Goal: Transaction & Acquisition: Purchase product/service

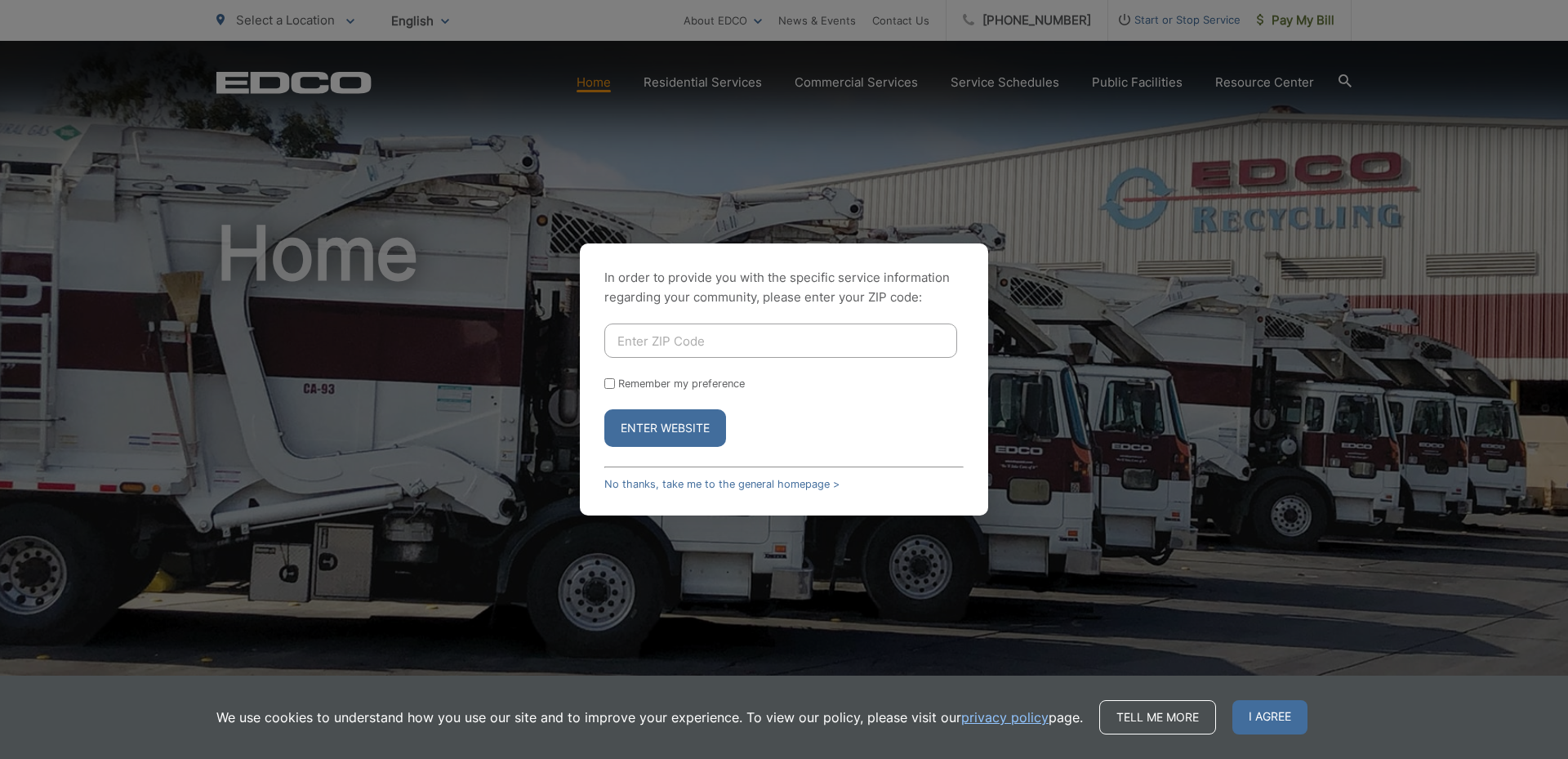
click at [690, 346] on input "Enter ZIP Code" at bounding box center [781, 341] width 353 height 34
type input "92061"
click at [613, 386] on input "Remember my preference" at bounding box center [610, 383] width 11 height 11
checkbox input "true"
click at [648, 419] on button "Enter Website" at bounding box center [665, 428] width 122 height 38
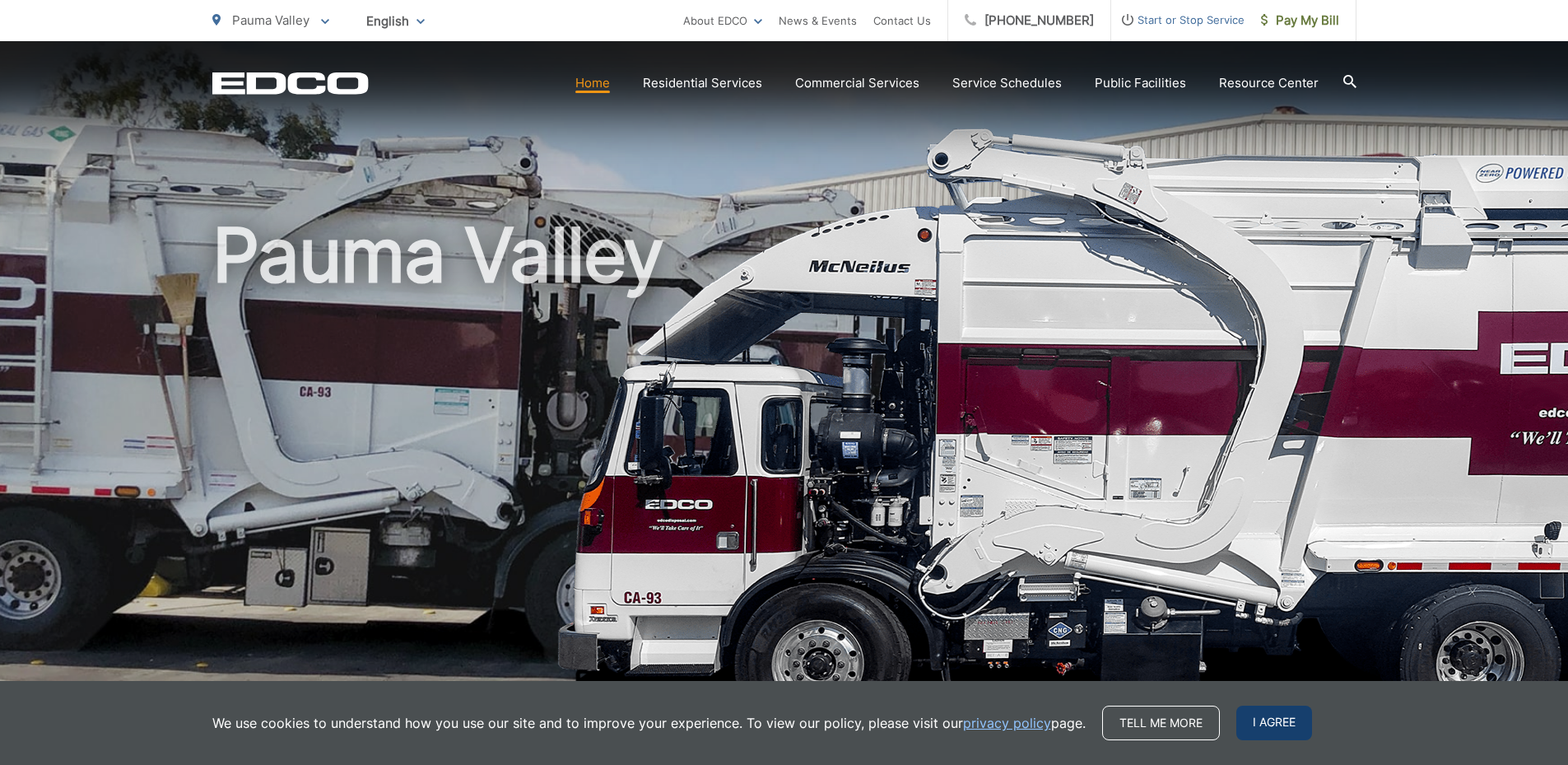
click at [1282, 725] on span "I agree" at bounding box center [1275, 723] width 76 height 35
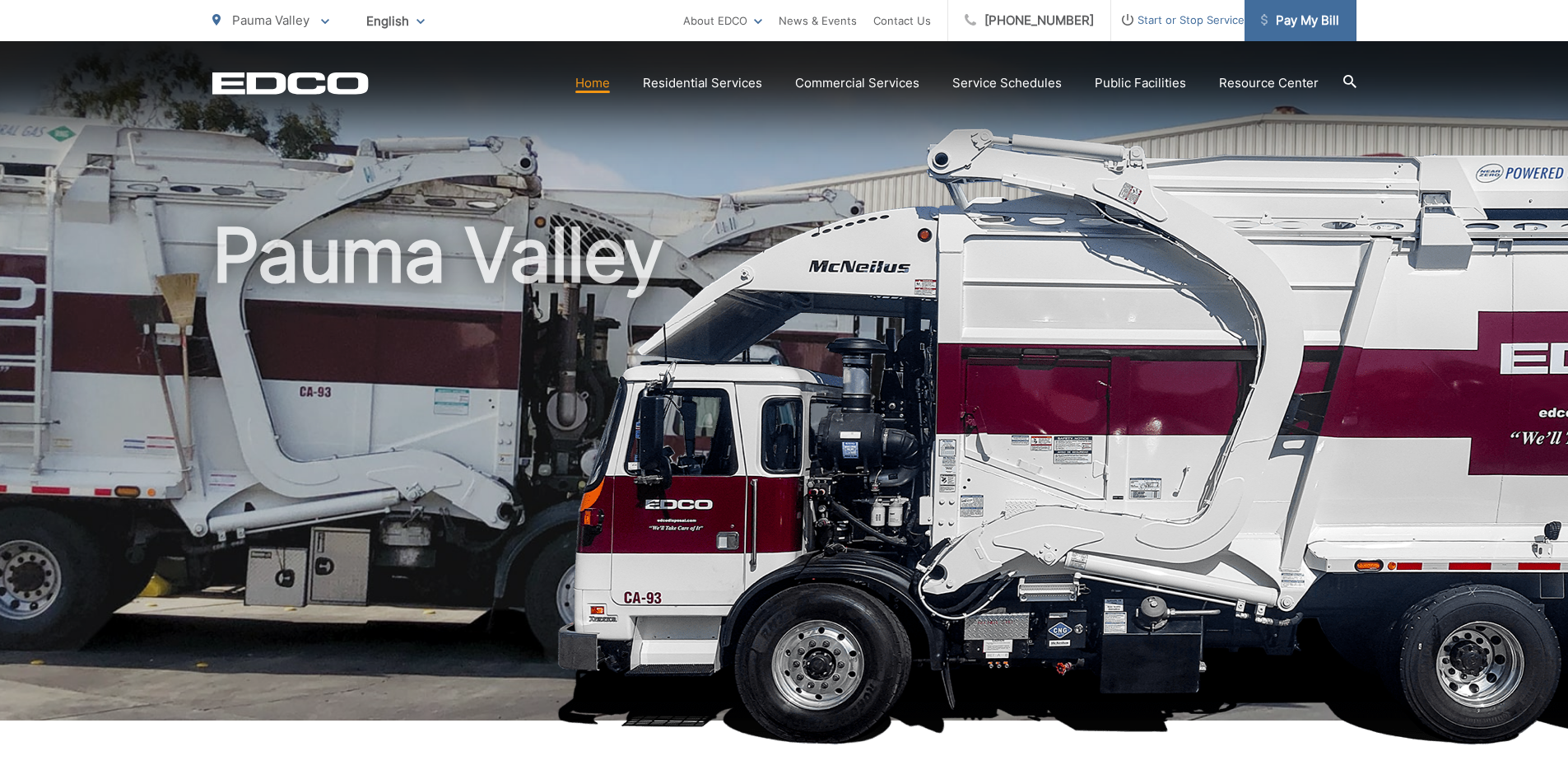
click at [1299, 21] on span "Pay My Bill" at bounding box center [1300, 21] width 78 height 20
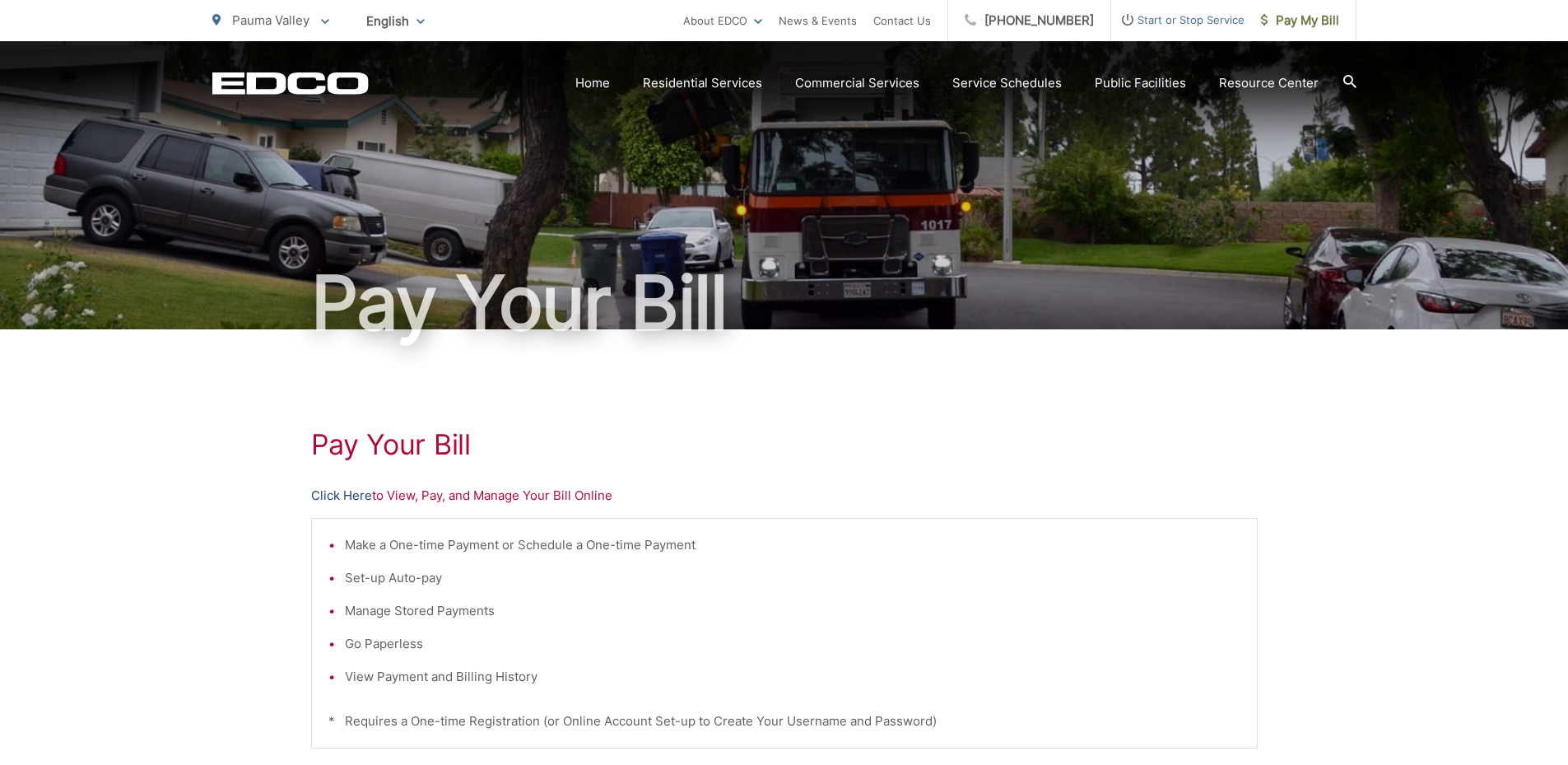
click at [352, 498] on link "Click Here" at bounding box center [342, 496] width 61 height 20
